Goal: Information Seeking & Learning: Learn about a topic

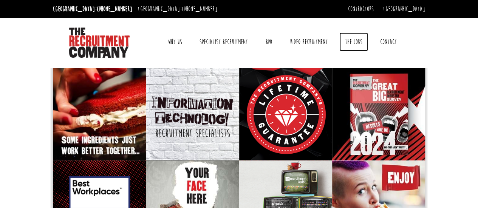
click at [357, 40] on link "The Jobs" at bounding box center [353, 42] width 29 height 19
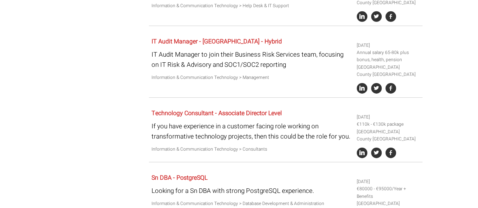
scroll to position [1221, 0]
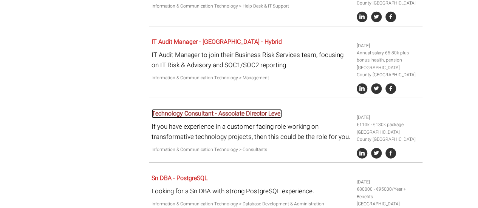
click at [261, 116] on link "Technology Consultant - Associate Director Level" at bounding box center [217, 113] width 130 height 9
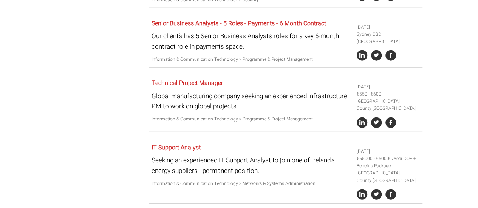
scroll to position [941, 0]
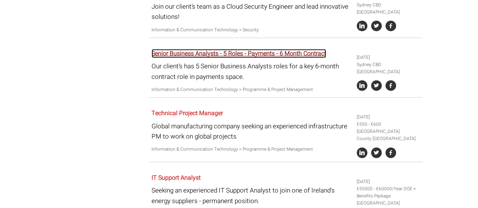
click at [183, 56] on link "Senior Business Analysts - 5 Roles - Payments - 6 Month Contract" at bounding box center [239, 53] width 175 height 9
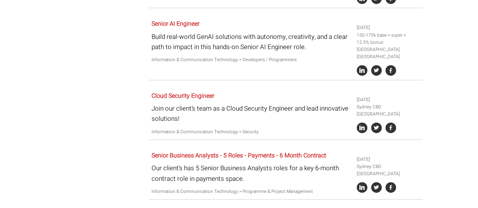
scroll to position [839, 0]
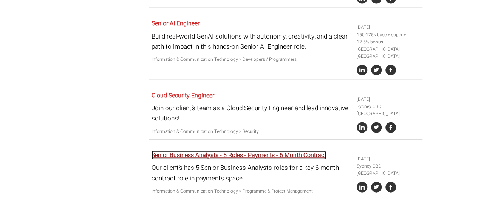
click at [194, 152] on link "Senior Business Analysts - 5 Roles - Payments - 6 Month Contract" at bounding box center [239, 155] width 175 height 9
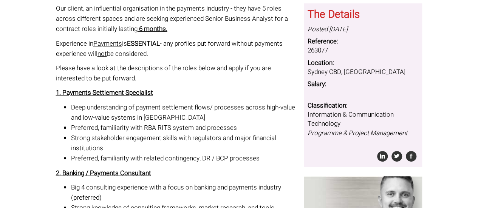
scroll to position [104, 0]
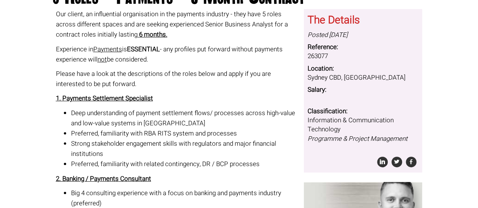
drag, startPoint x: 166, startPoint y: 187, endPoint x: 115, endPoint y: 165, distance: 55.7
click at [115, 165] on li "Preferred, familiarity with related contingency, DR / BCP processes" at bounding box center [185, 164] width 228 height 10
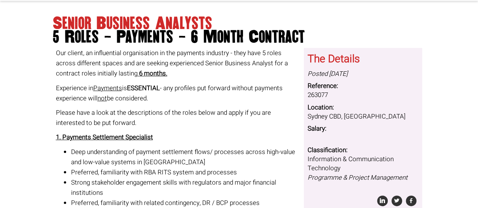
scroll to position [151, 0]
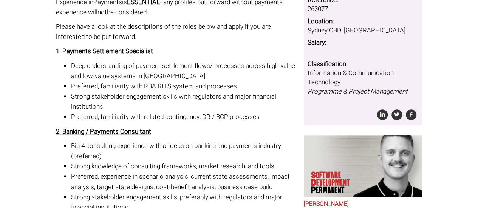
click at [102, 54] on strong "1. Payments Settlement Specialist" at bounding box center [104, 50] width 97 height 9
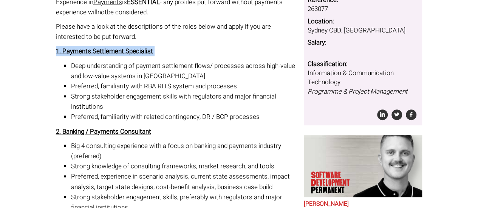
click at [102, 54] on strong "1. Payments Settlement Specialist" at bounding box center [104, 50] width 97 height 9
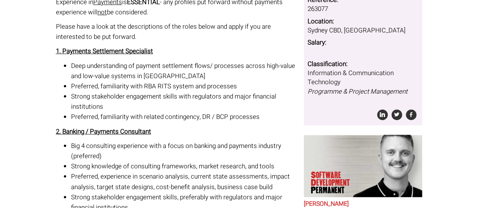
click at [135, 113] on li "Preferred, familiarity with related contingency, DR / BCP processes" at bounding box center [185, 117] width 228 height 10
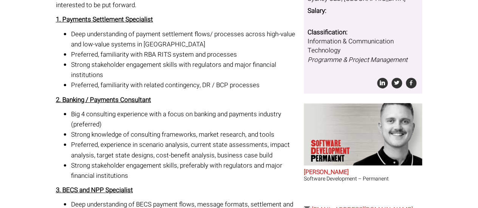
scroll to position [140, 0]
